Goal: Find contact information: Find contact information

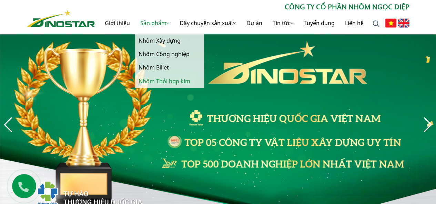
click at [163, 82] on link "Nhôm Thỏi hợp kim" at bounding box center [169, 81] width 69 height 13
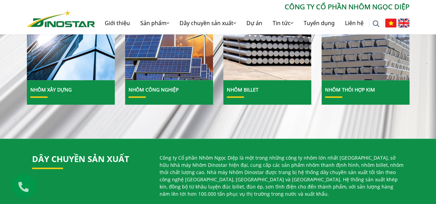
scroll to position [316, 0]
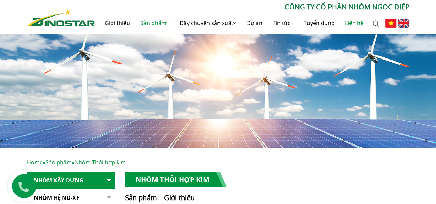
click at [354, 22] on link "Liên hệ" at bounding box center [354, 23] width 29 height 22
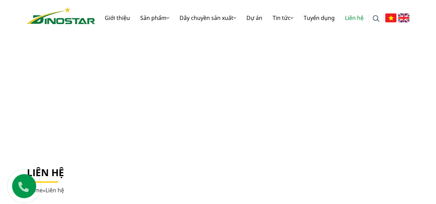
click at [0, 178] on link at bounding box center [20, 189] width 41 height 41
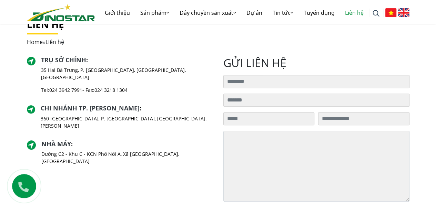
scroll to position [138, 0]
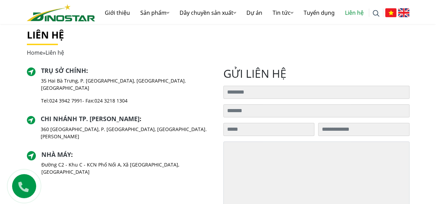
drag, startPoint x: 156, startPoint y: 125, endPoint x: 150, endPoint y: 119, distance: 9.3
click at [150, 119] on div "Chi nhánh TP. Hồ Chí Minh : 360 Điện Biên Phủ, P. Gia Định, Tp. Hồ Chí Minh" at bounding box center [120, 130] width 186 height 30
click at [162, 115] on div "Chi nhánh TP. Hồ Chí Minh : 360 Điện Biên Phủ, P. Gia Định, Tp. Hồ Chí Minh" at bounding box center [120, 130] width 186 height 30
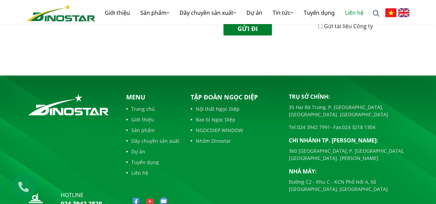
scroll to position [365, 0]
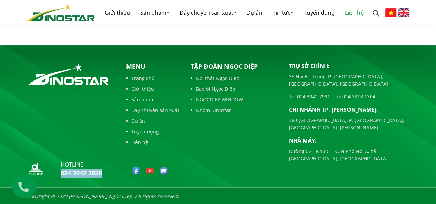
drag, startPoint x: 112, startPoint y: 172, endPoint x: 61, endPoint y: 172, distance: 50.3
click at [61, 172] on div "hotline 024 3942 2828" at bounding box center [71, 171] width 88 height 20
copy link "024 3942 2828"
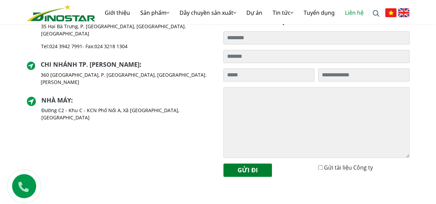
click at [187, 107] on p "Đường C2 - Khu C - KCN Phố Nối A, Xã [GEOGRAPHIC_DATA], [GEOGRAPHIC_DATA]" at bounding box center [126, 114] width 171 height 14
click at [187, 97] on div "Nhà máy : Đường C2 - Khu C - KCN Phố Nối A, Xã Như Quỳnh, Tỉnh Hưng Yên" at bounding box center [126, 112] width 171 height 30
click at [186, 107] on p "Đường C2 - Khu C - KCN Phố Nối A, Xã [GEOGRAPHIC_DATA], [GEOGRAPHIC_DATA]" at bounding box center [126, 114] width 171 height 14
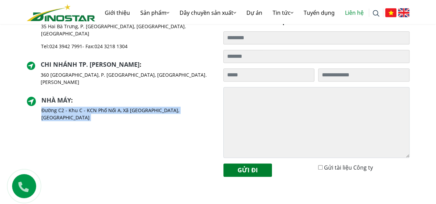
click at [186, 107] on p "Đường C2 - Khu C - KCN Phố Nối A, Xã [GEOGRAPHIC_DATA], [GEOGRAPHIC_DATA]" at bounding box center [126, 114] width 171 height 14
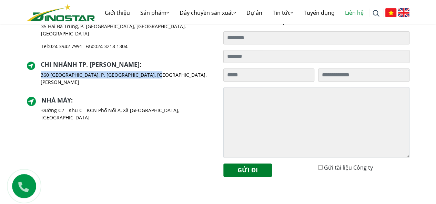
drag, startPoint x: 151, startPoint y: 69, endPoint x: 42, endPoint y: 69, distance: 108.6
click at [42, 69] on div "Chi nhánh TP. Hồ Chí Minh : 360 Điện Biên Phủ, P. Gia Định, Tp. Hồ Chí Minh" at bounding box center [120, 76] width 186 height 30
copy p "360 [GEOGRAPHIC_DATA], P. [GEOGRAPHIC_DATA], [GEOGRAPHIC_DATA]. [PERSON_NAME]"
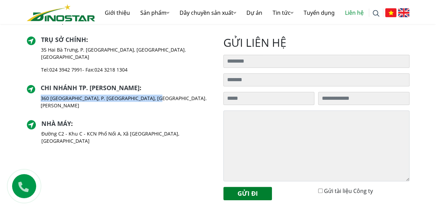
scroll to position [158, 0]
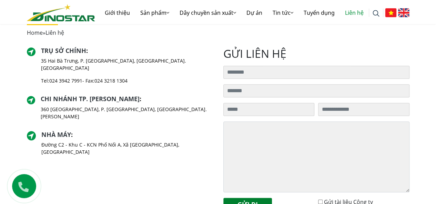
click at [121, 61] on p "35 Hai Bà Trưng, P. [GEOGRAPHIC_DATA], [GEOGRAPHIC_DATA]. [GEOGRAPHIC_DATA]" at bounding box center [127, 64] width 172 height 14
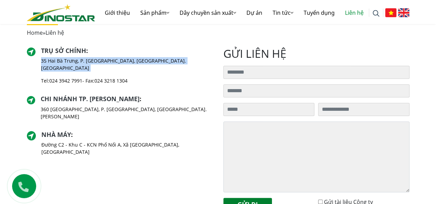
click at [121, 61] on p "35 Hai Bà Trưng, P. [GEOGRAPHIC_DATA], [GEOGRAPHIC_DATA]. [GEOGRAPHIC_DATA]" at bounding box center [127, 64] width 172 height 14
copy div "35 Hai Bà Trưng, P. [GEOGRAPHIC_DATA], [GEOGRAPHIC_DATA]. [GEOGRAPHIC_DATA]"
drag, startPoint x: 84, startPoint y: 73, endPoint x: 51, endPoint y: 74, distance: 33.1
click at [51, 77] on p "Tel: 024 3942 7991 - Fax: 024 3218 1304" at bounding box center [127, 80] width 172 height 7
copy link "024 3942 7991"
